Goal: Navigation & Orientation: Find specific page/section

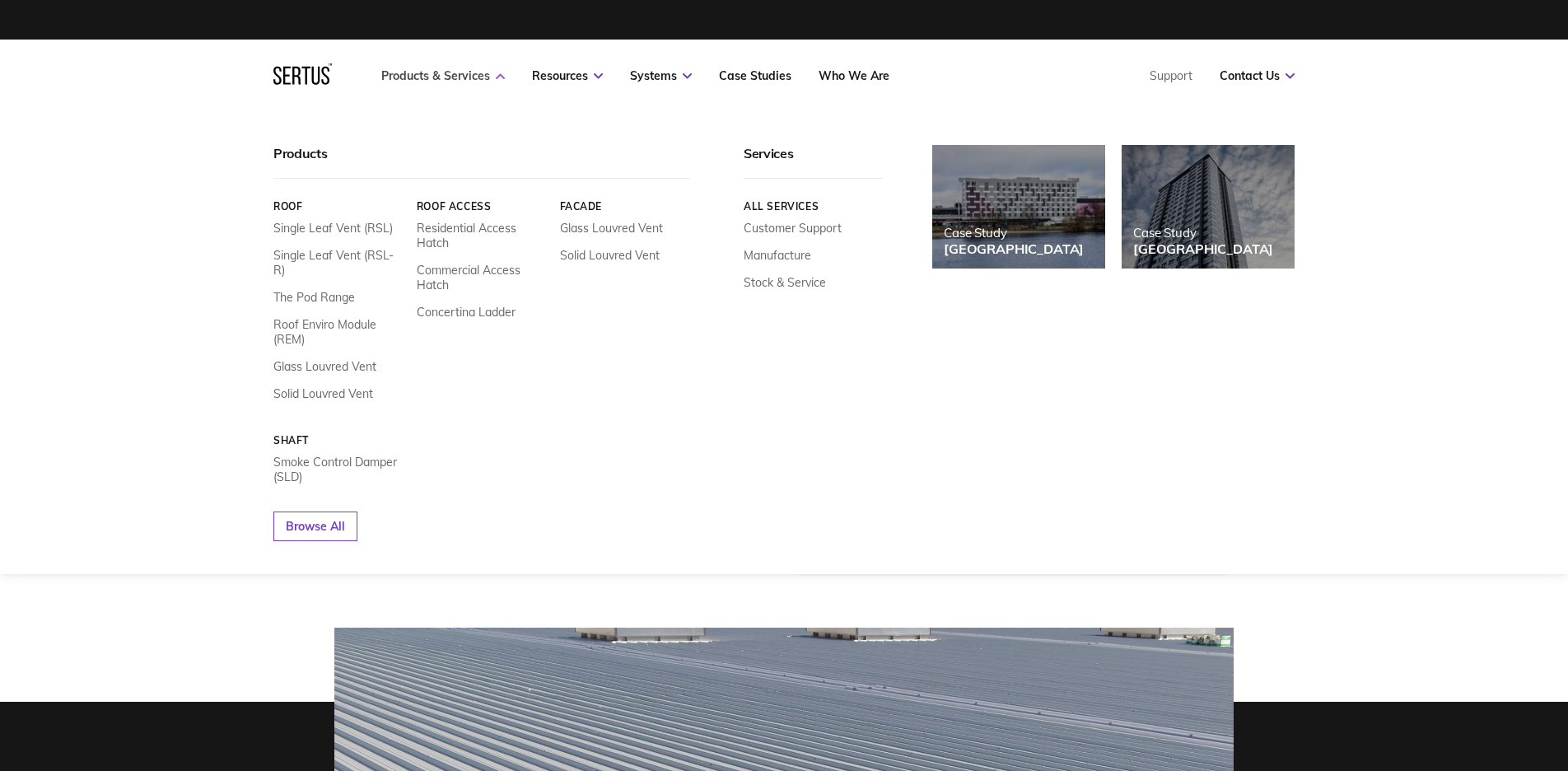
scroll to position [2, 0]
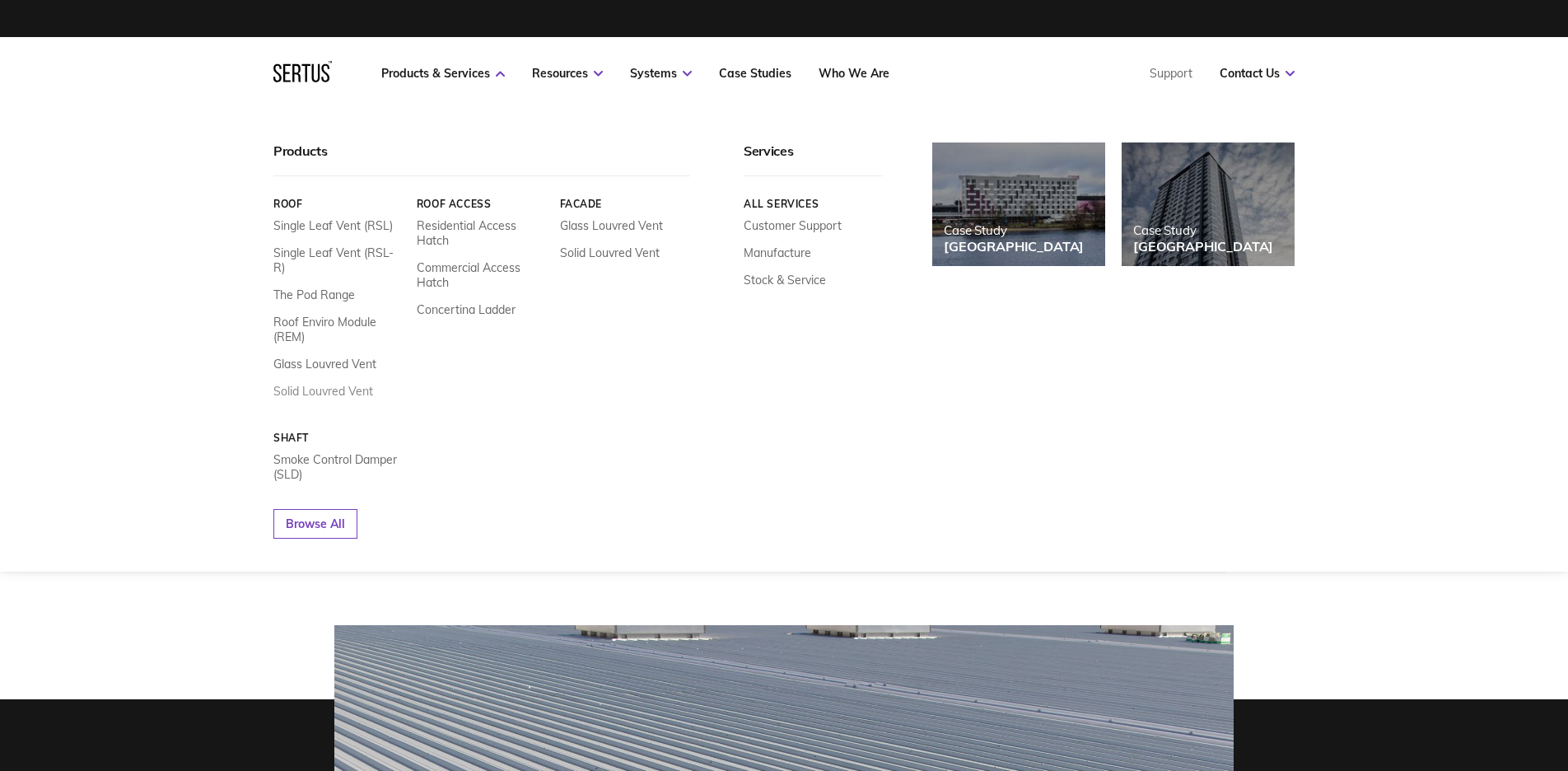
click at [309, 383] on link "Solid Louvred Vent" at bounding box center [323, 391] width 99 height 15
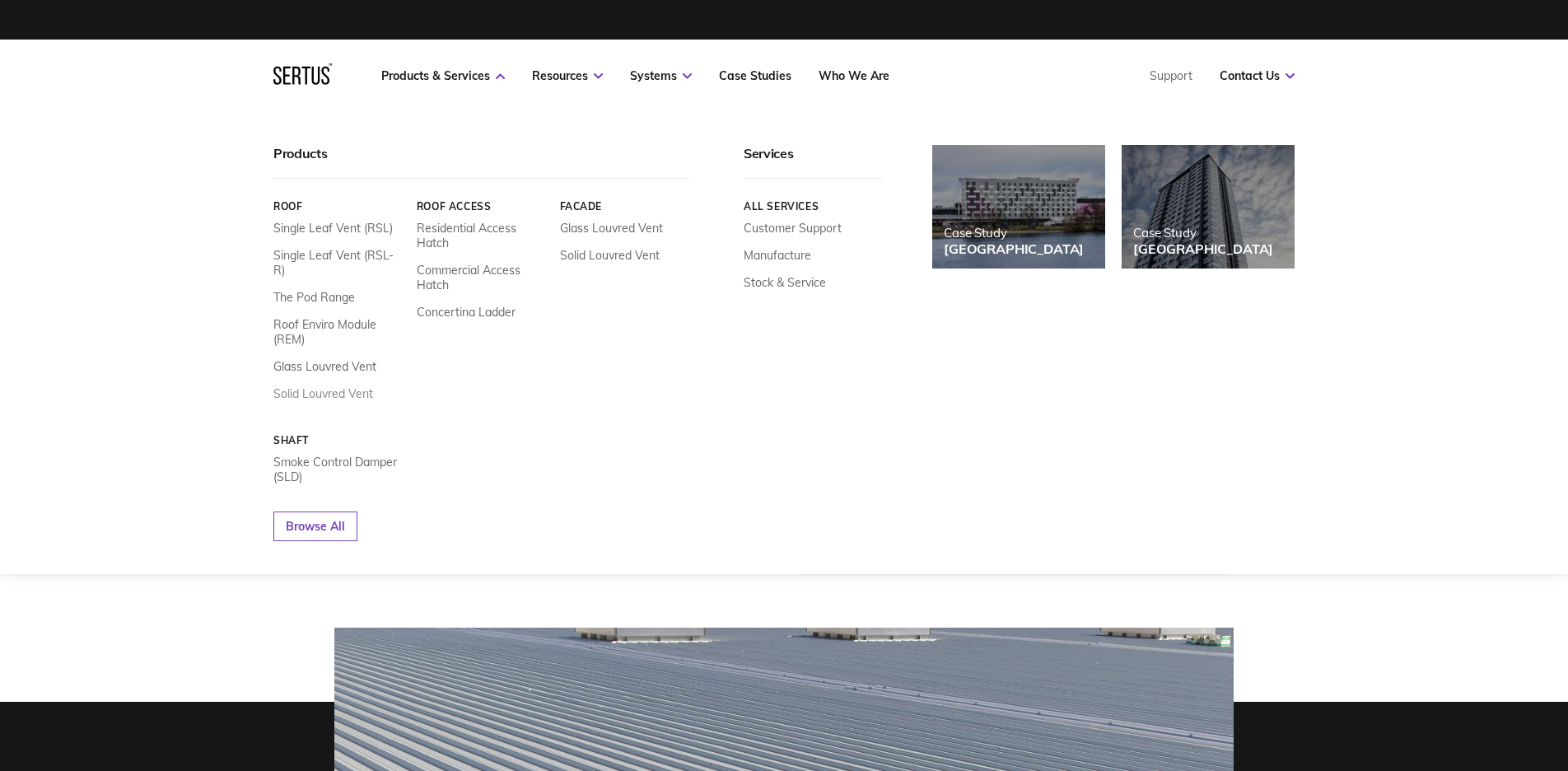
click at [333, 386] on link "Solid Louvred Vent" at bounding box center [323, 393] width 99 height 15
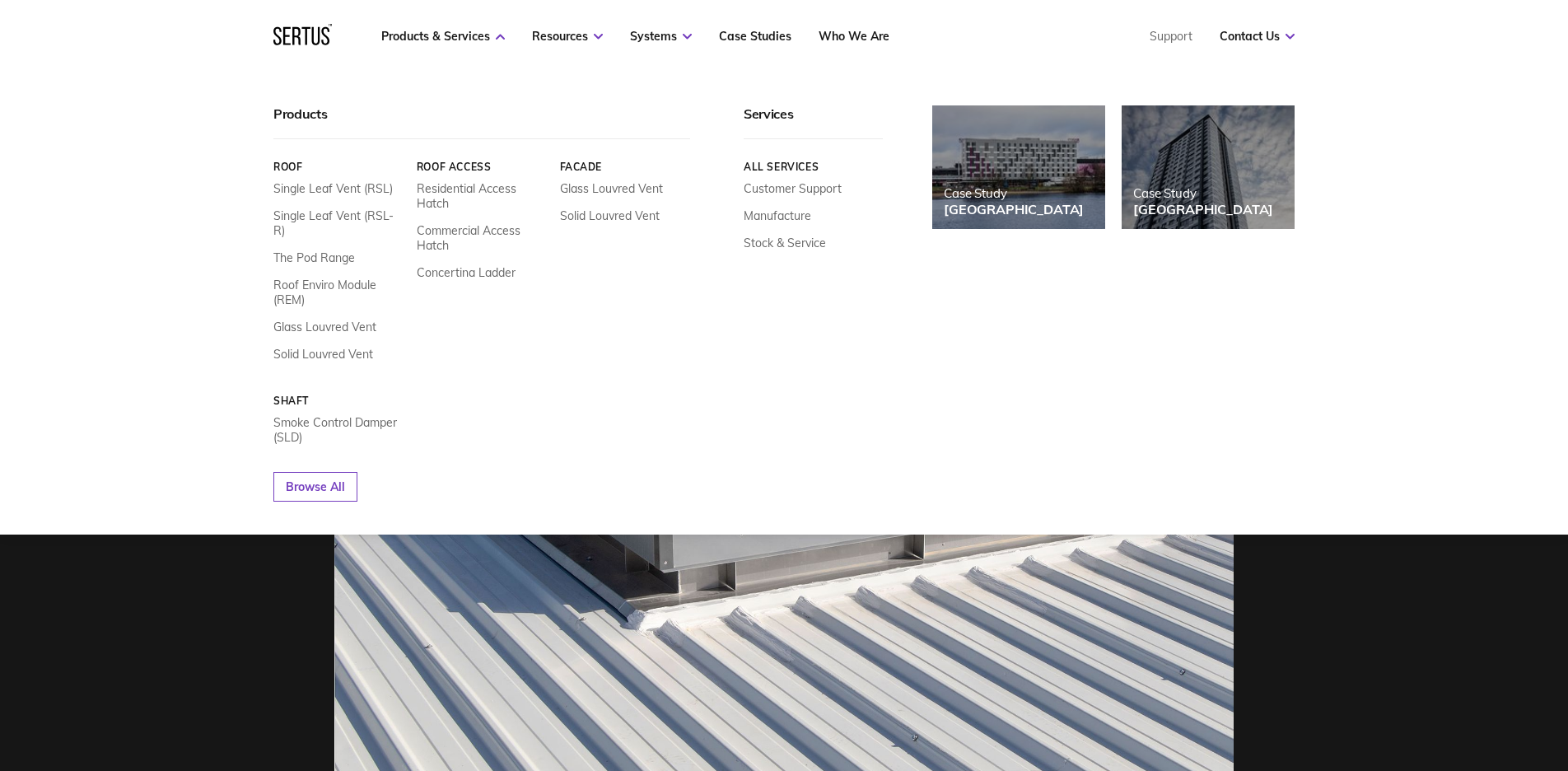
scroll to position [653, 0]
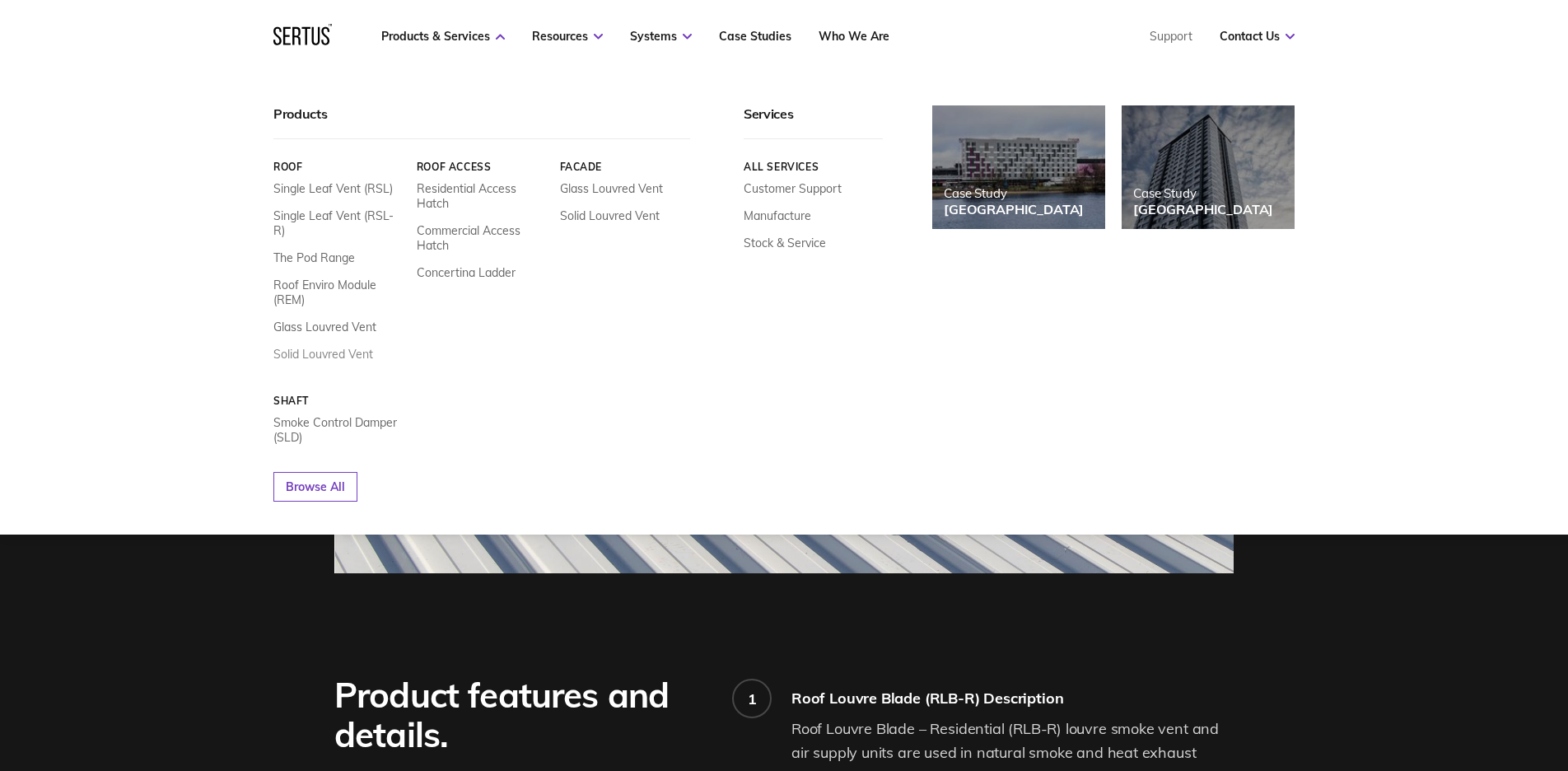
click at [316, 347] on link "Solid Louvred Vent" at bounding box center [323, 354] width 99 height 15
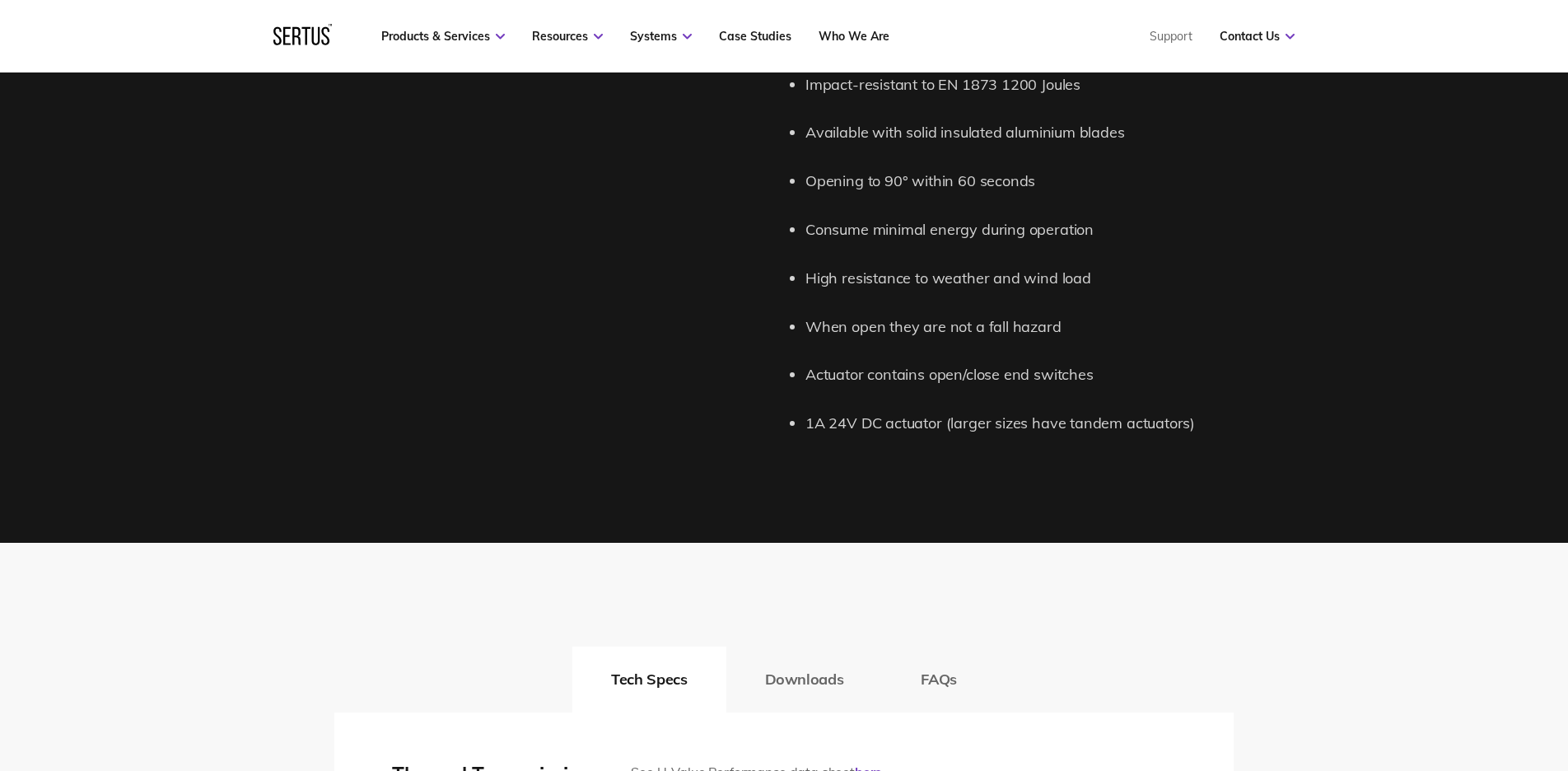
scroll to position [1798, 0]
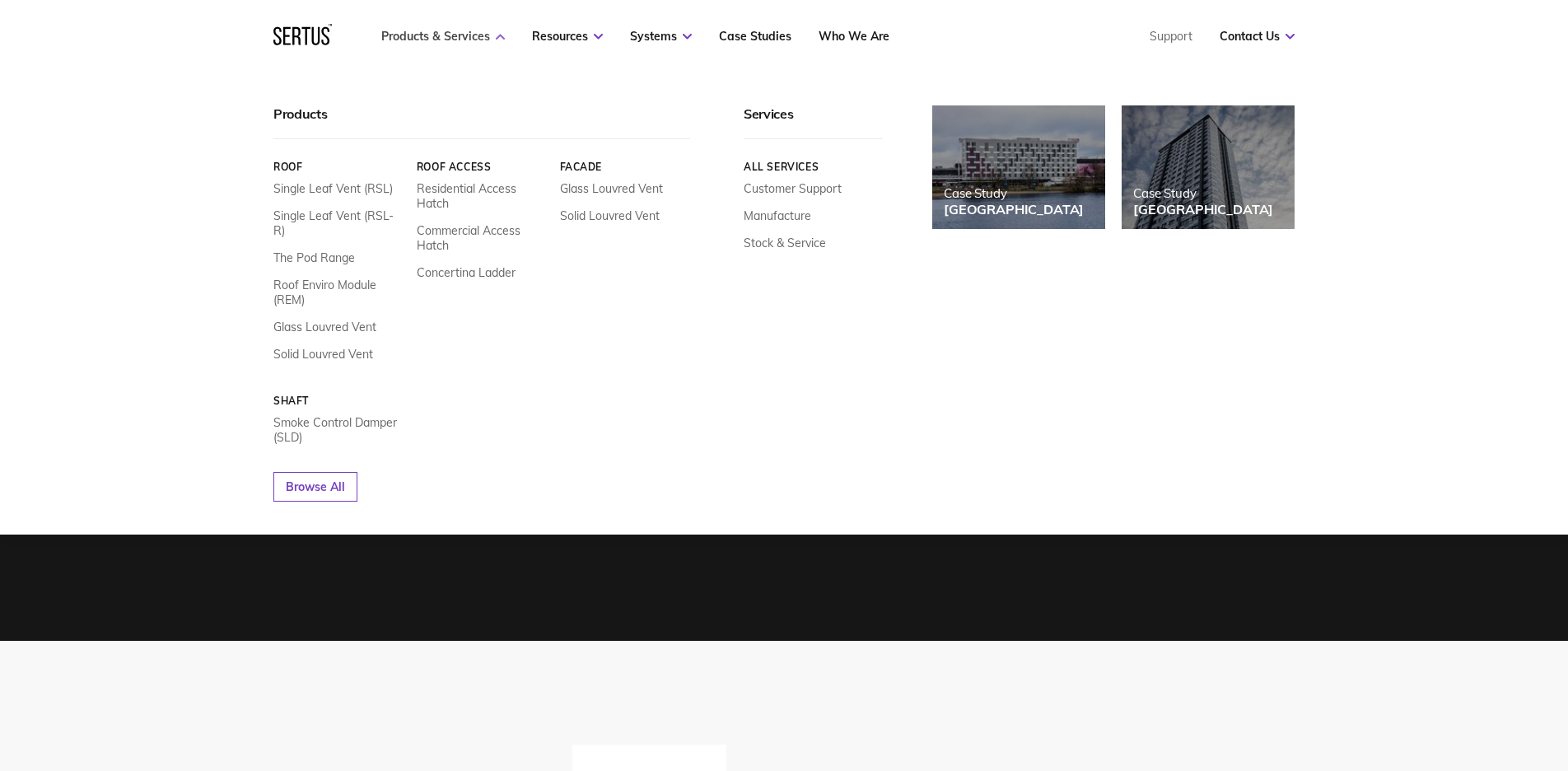
click at [442, 31] on link "Products & Services" at bounding box center [442, 36] width 123 height 15
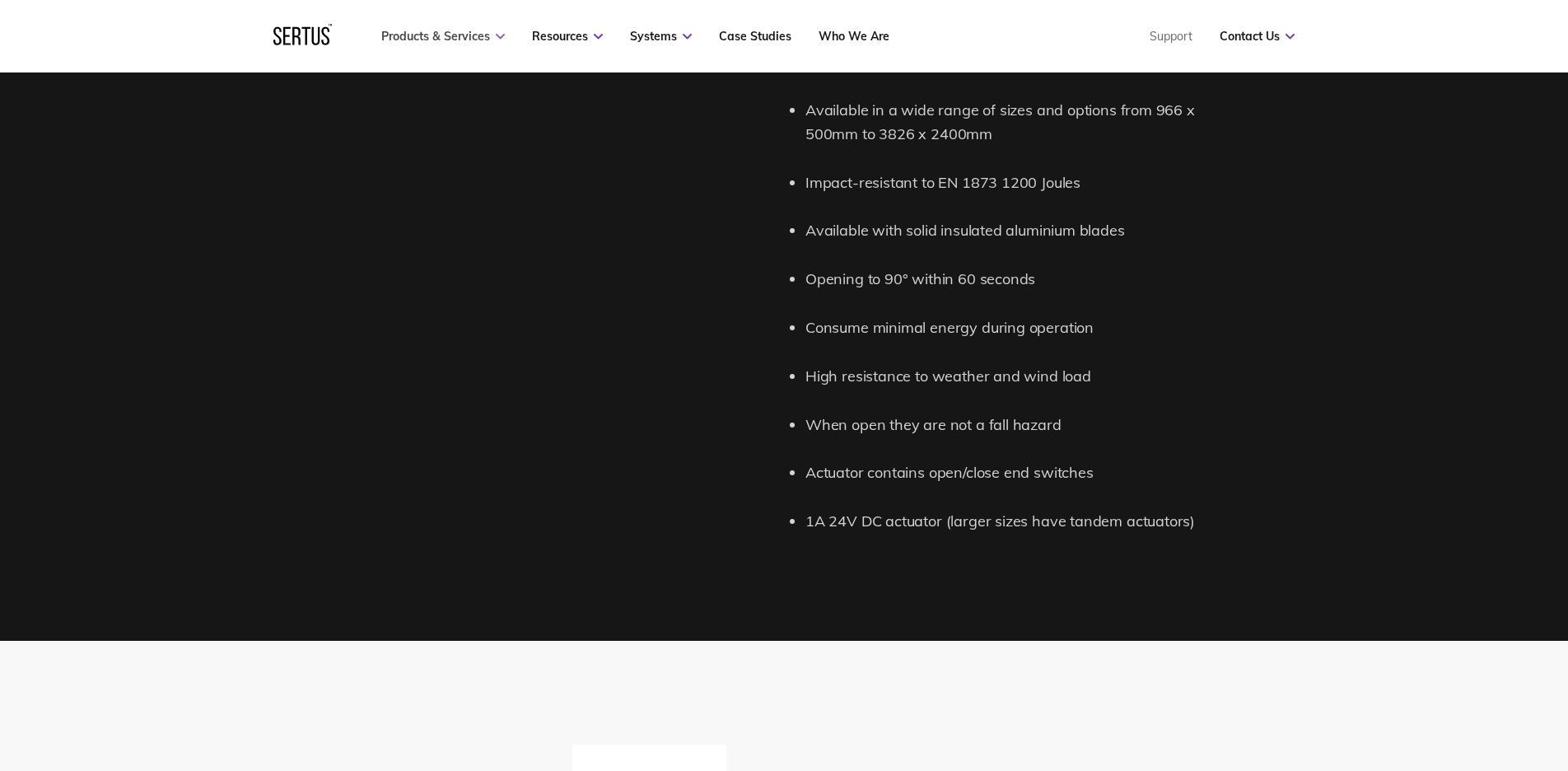
click at [403, 36] on link "Products & Services" at bounding box center [442, 36] width 123 height 15
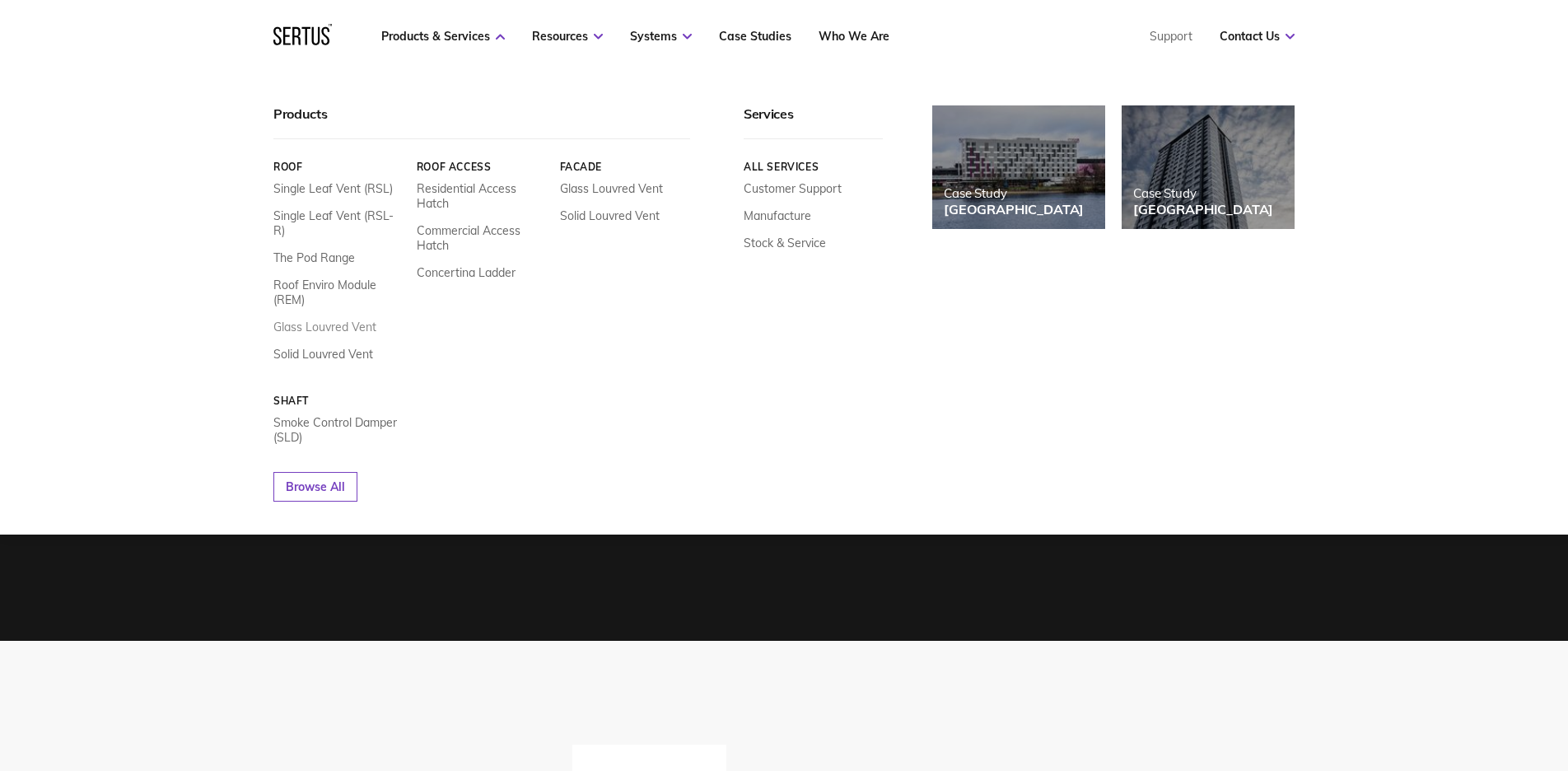
click at [320, 320] on link "Glass Louvred Vent" at bounding box center [325, 327] width 103 height 15
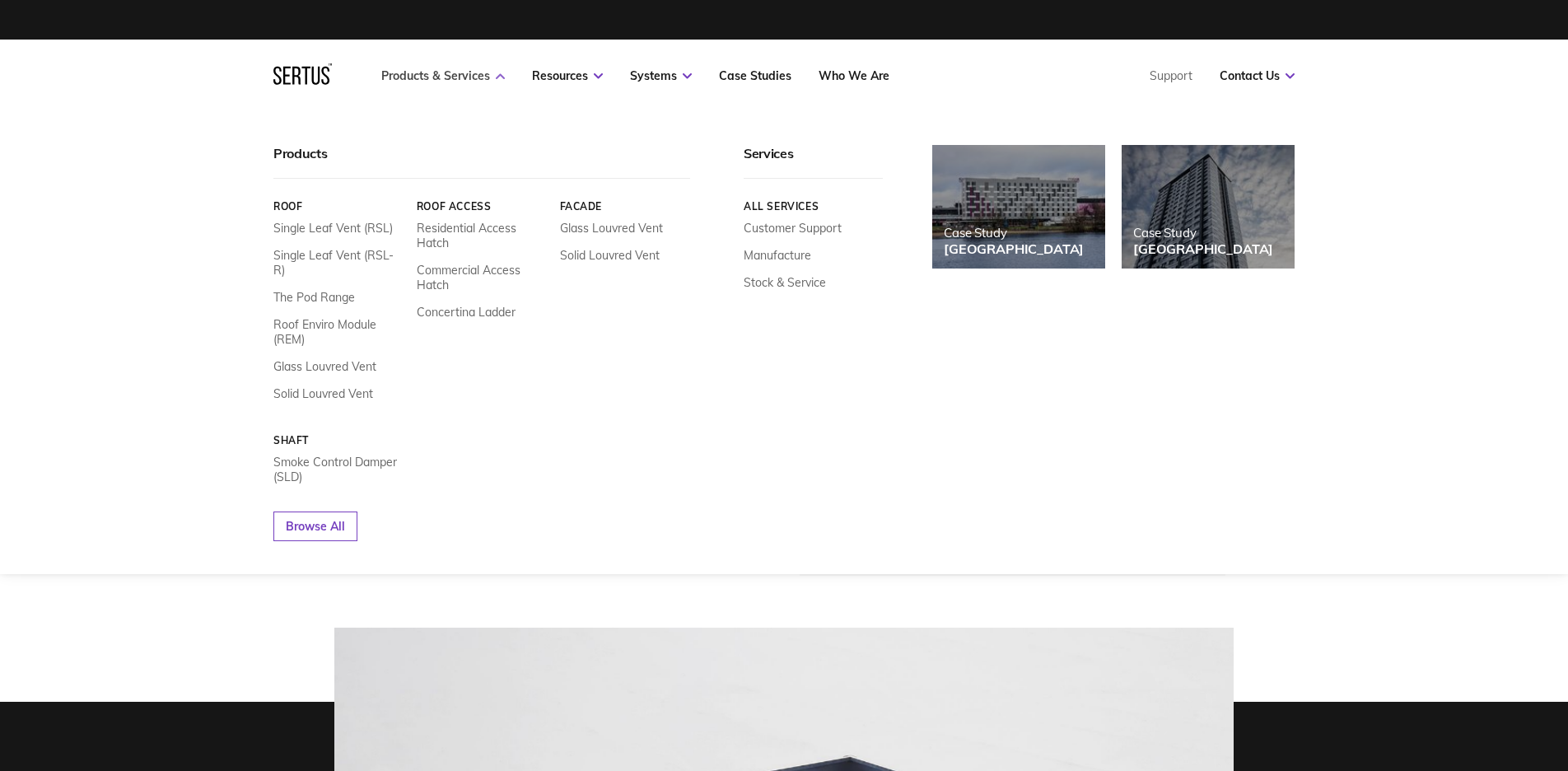
click at [444, 79] on link "Products & Services" at bounding box center [442, 76] width 123 height 15
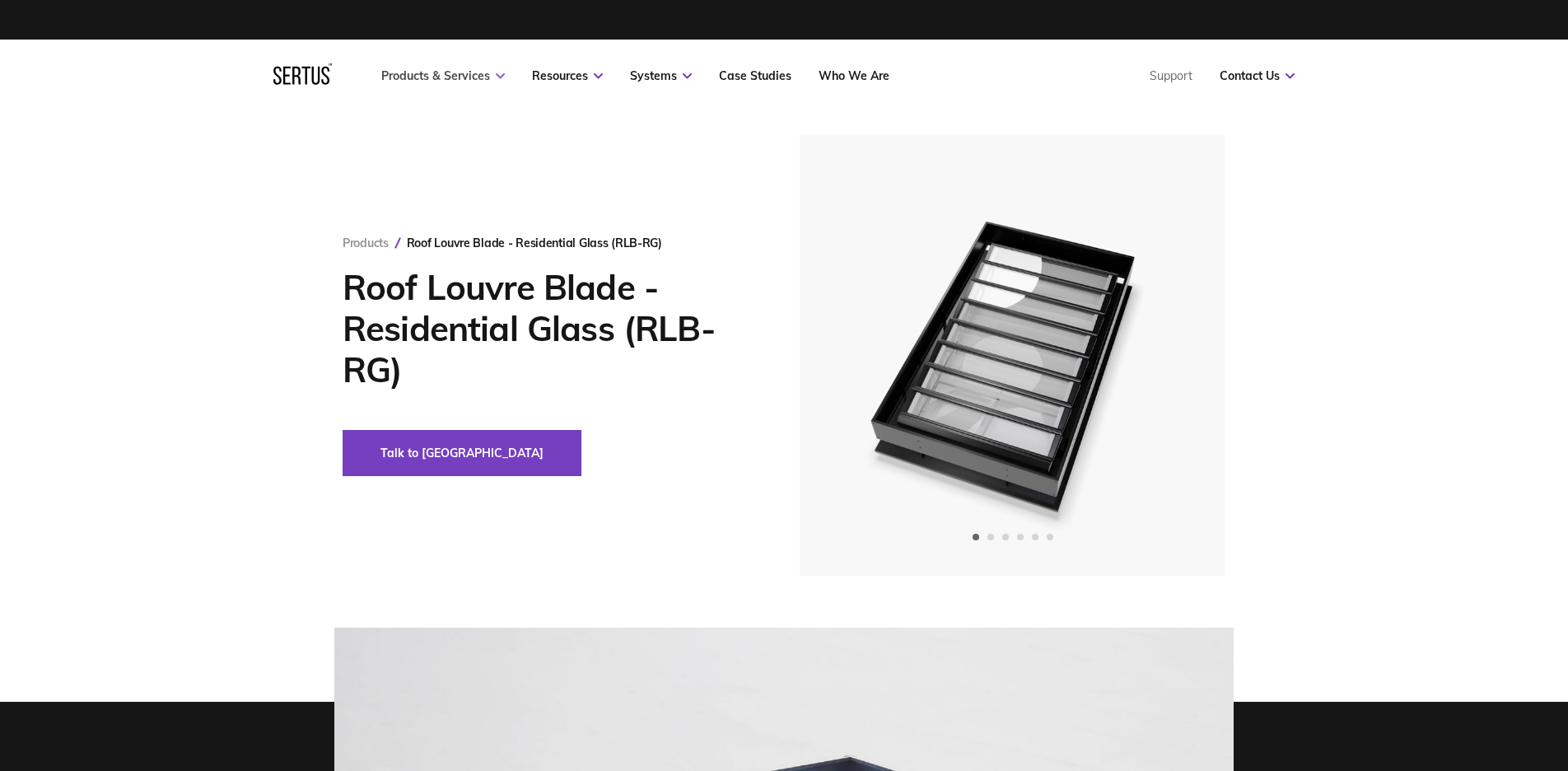
click at [442, 75] on link "Products & Services" at bounding box center [442, 76] width 123 height 15
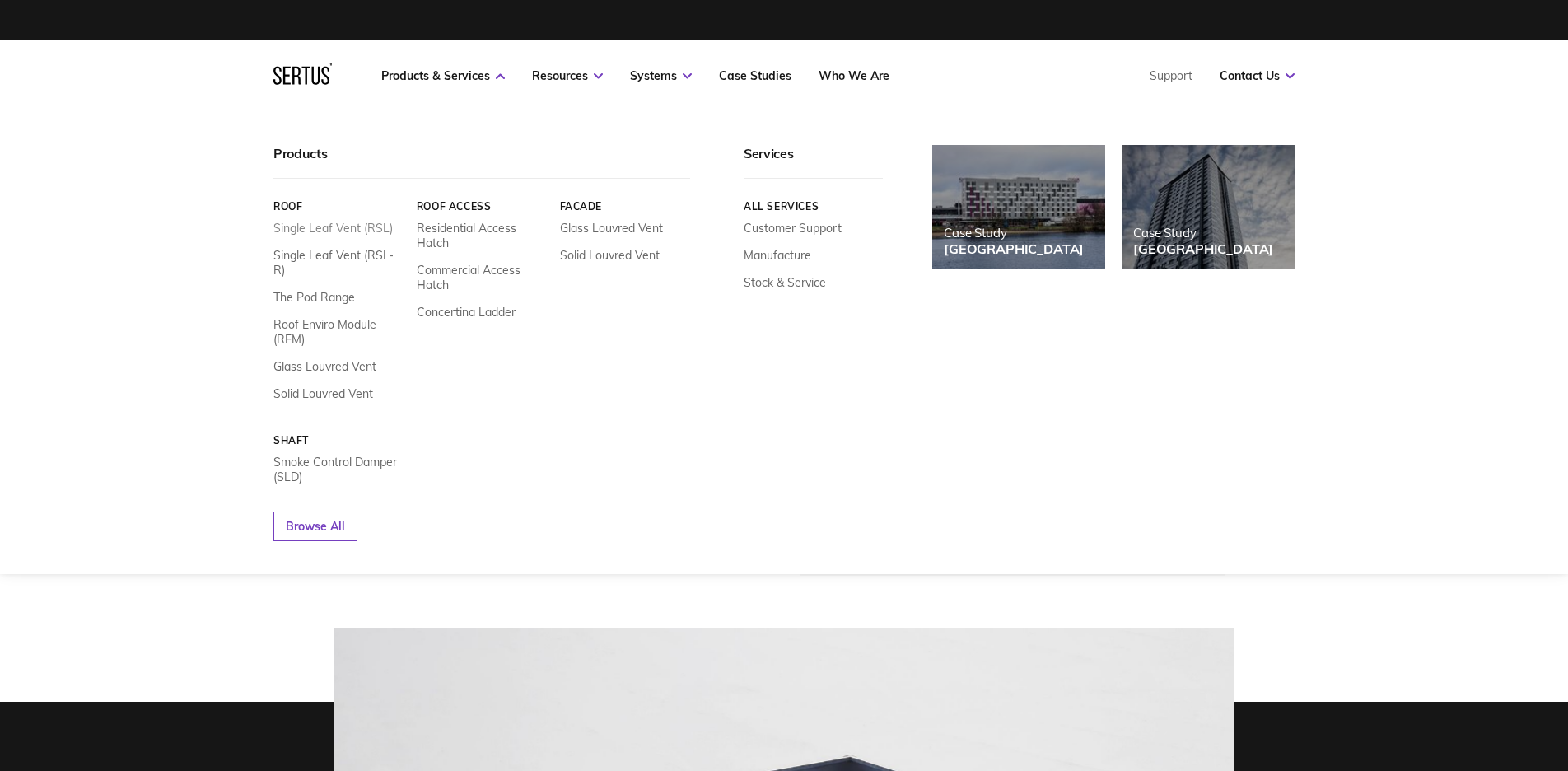
click at [315, 227] on link "Single Leaf Vent (RSL)" at bounding box center [333, 228] width 119 height 15
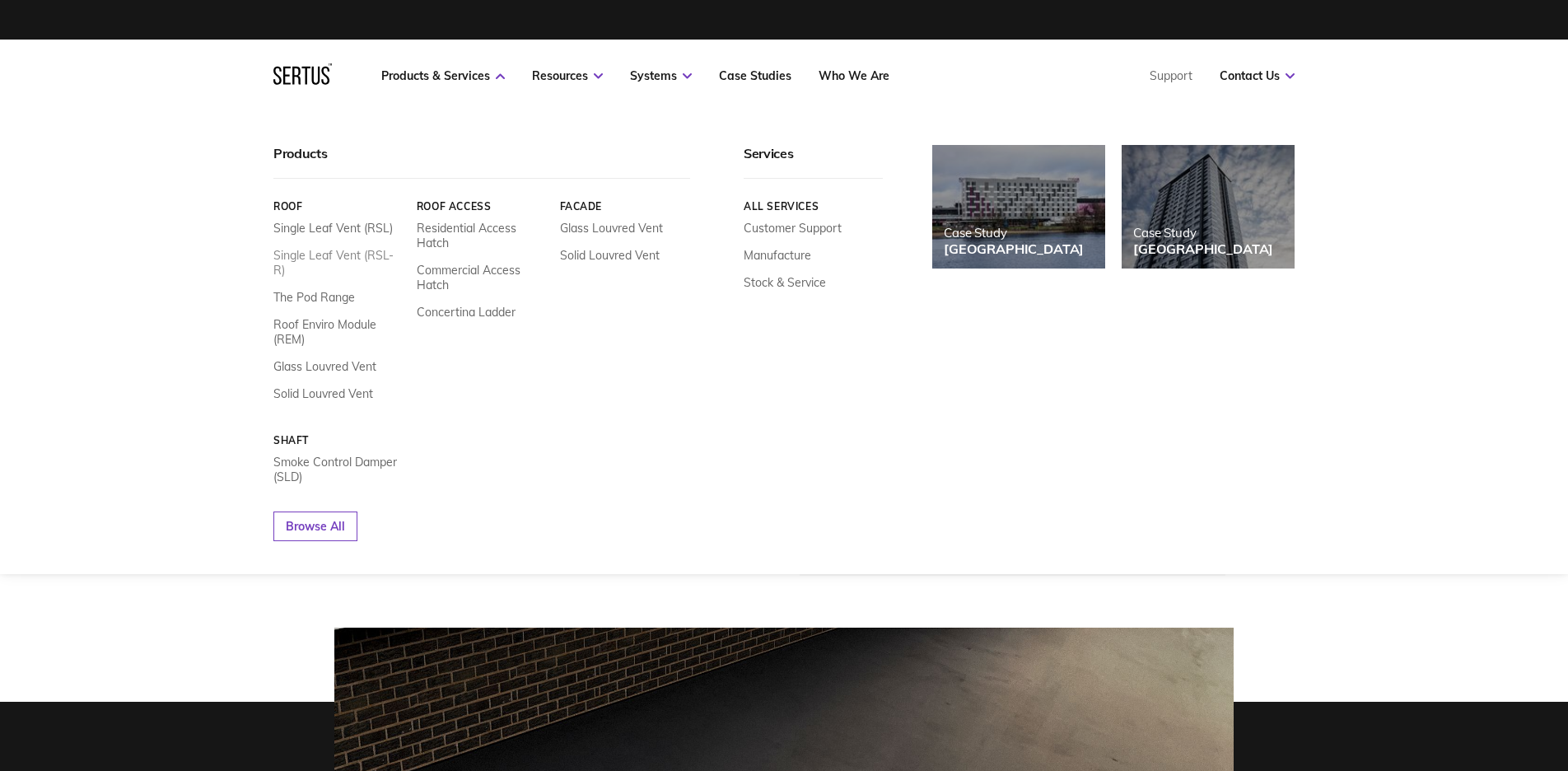
click at [316, 252] on link "Single Leaf Vent (RSL-R)" at bounding box center [339, 263] width 131 height 30
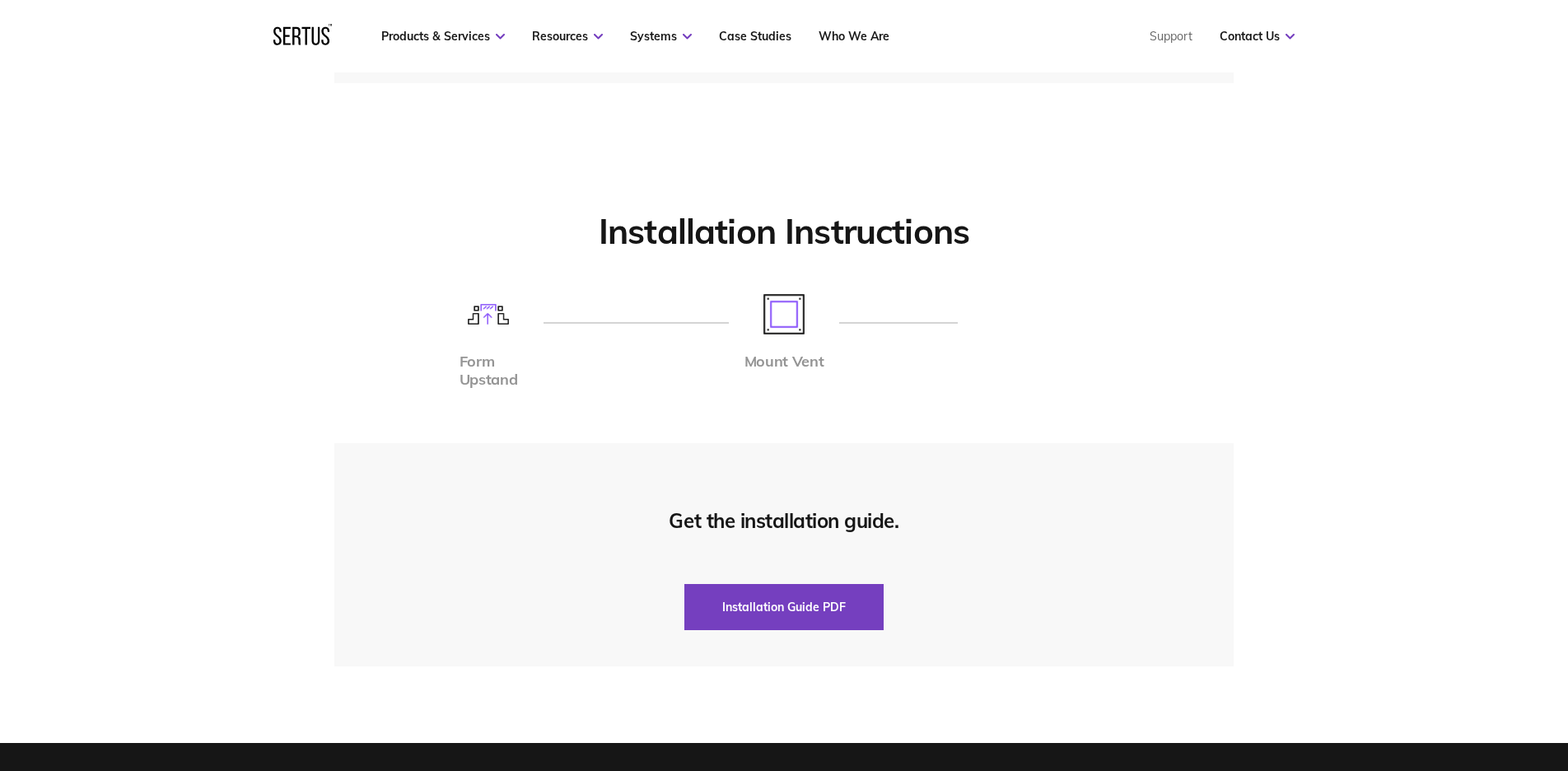
scroll to position [3792, 0]
